Goal: Information Seeking & Learning: Learn about a topic

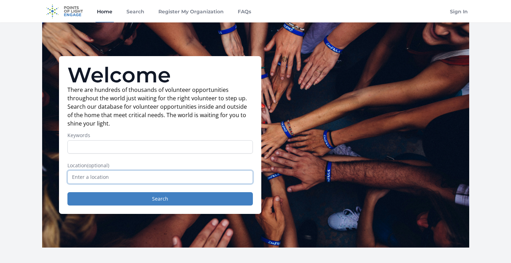
click at [139, 178] on input "text" at bounding box center [159, 177] width 185 height 13
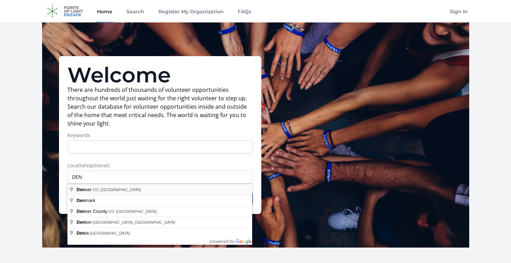
type input "[GEOGRAPHIC_DATA], [GEOGRAPHIC_DATA], [GEOGRAPHIC_DATA]"
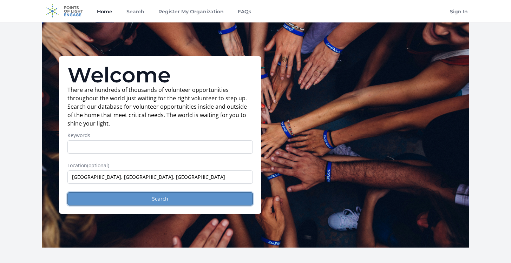
click at [144, 205] on button "Search" at bounding box center [159, 198] width 185 height 13
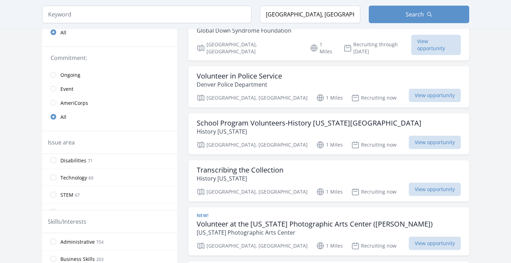
scroll to position [177, 0]
click at [54, 177] on input "Technology 69" at bounding box center [54, 175] width 6 height 6
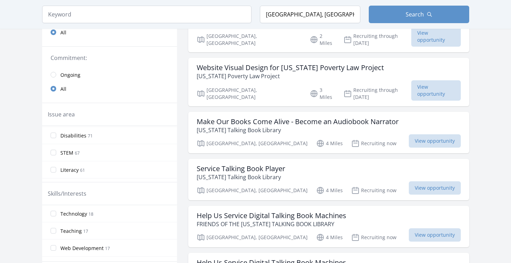
scroll to position [189, 0]
click at [55, 153] on input "STEM 67" at bounding box center [54, 151] width 6 height 6
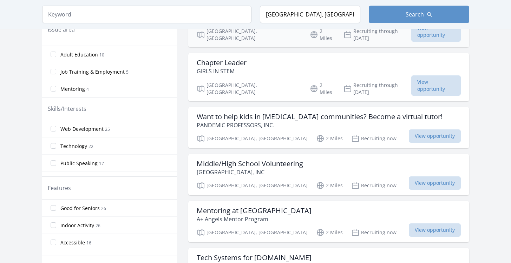
scroll to position [247, 0]
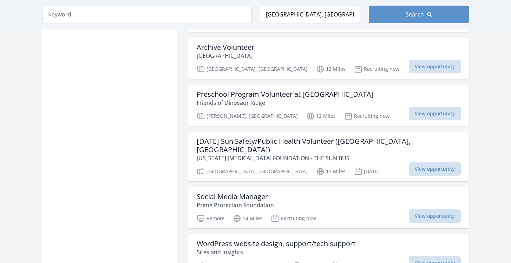
scroll to position [1493, 0]
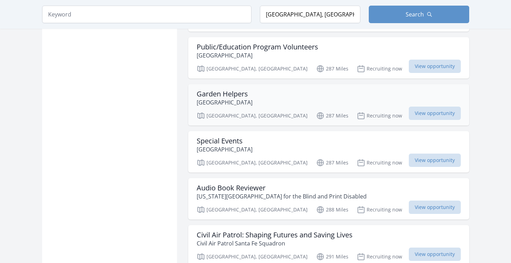
scroll to position [3700, 0]
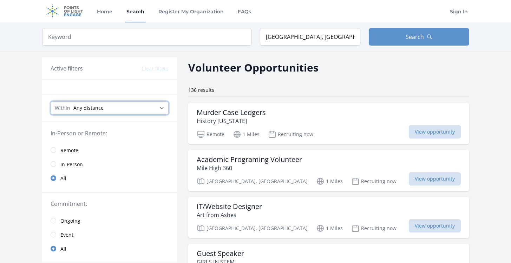
select select "32186"
click option "20 Miles" at bounding box center [0, 0] width 0 height 0
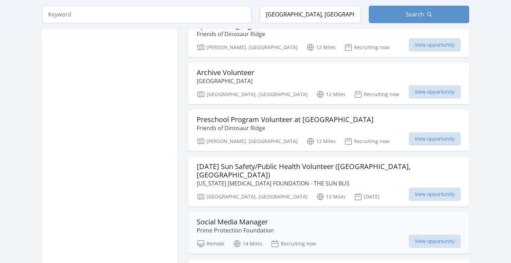
scroll to position [1618, 0]
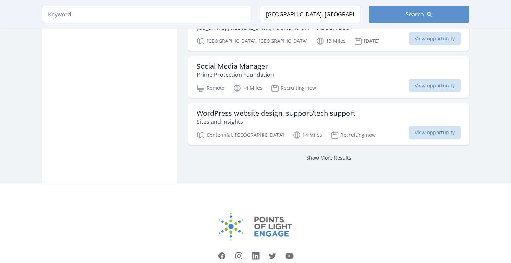
click at [327, 154] on link "Show More Results" at bounding box center [328, 157] width 45 height 7
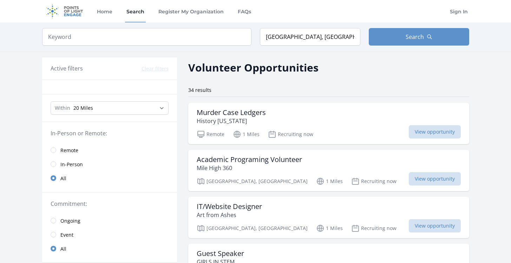
drag, startPoint x: 83, startPoint y: 71, endPoint x: 145, endPoint y: 67, distance: 61.8
click at [84, 71] on div "Active filters Clear filters" at bounding box center [110, 68] width 118 height 8
click at [279, 35] on input "[GEOGRAPHIC_DATA], [GEOGRAPHIC_DATA], [GEOGRAPHIC_DATA]" at bounding box center [310, 37] width 100 height 18
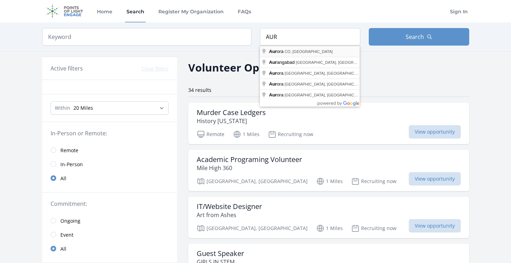
type input "Aurora, CO, USA"
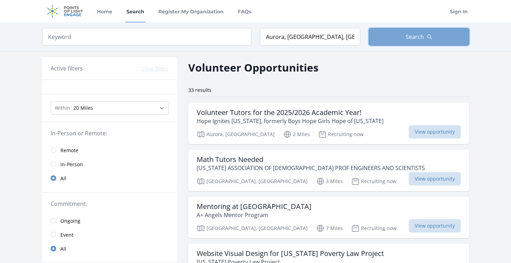
click at [406, 38] on span "Search" at bounding box center [414, 37] width 18 height 8
click at [405, 36] on button "Search" at bounding box center [418, 37] width 100 height 18
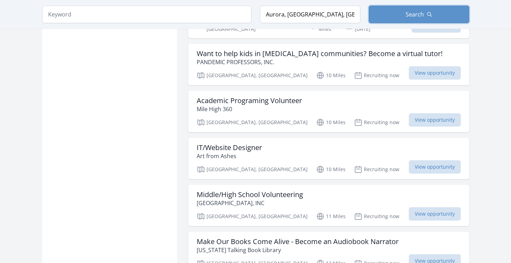
scroll to position [707, 0]
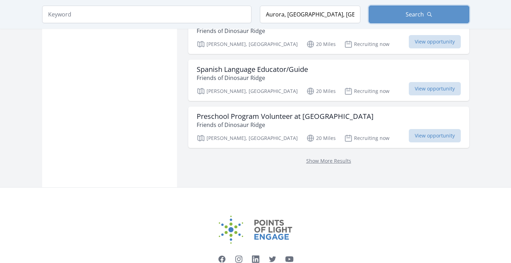
scroll to position [1571, 0]
